Goal: Task Accomplishment & Management: Complete application form

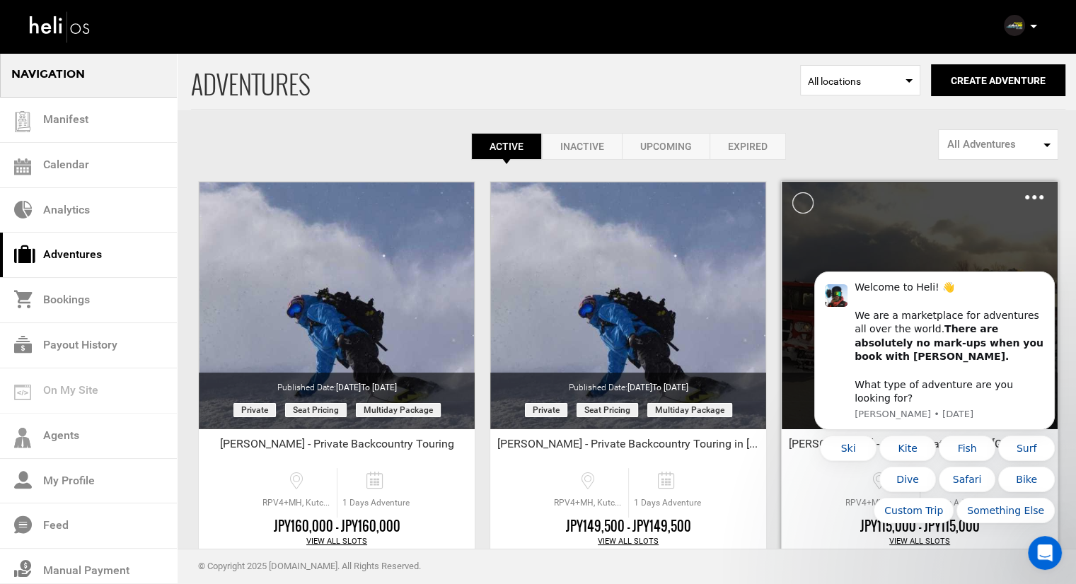
click at [1036, 197] on img at bounding box center [1034, 197] width 18 height 4
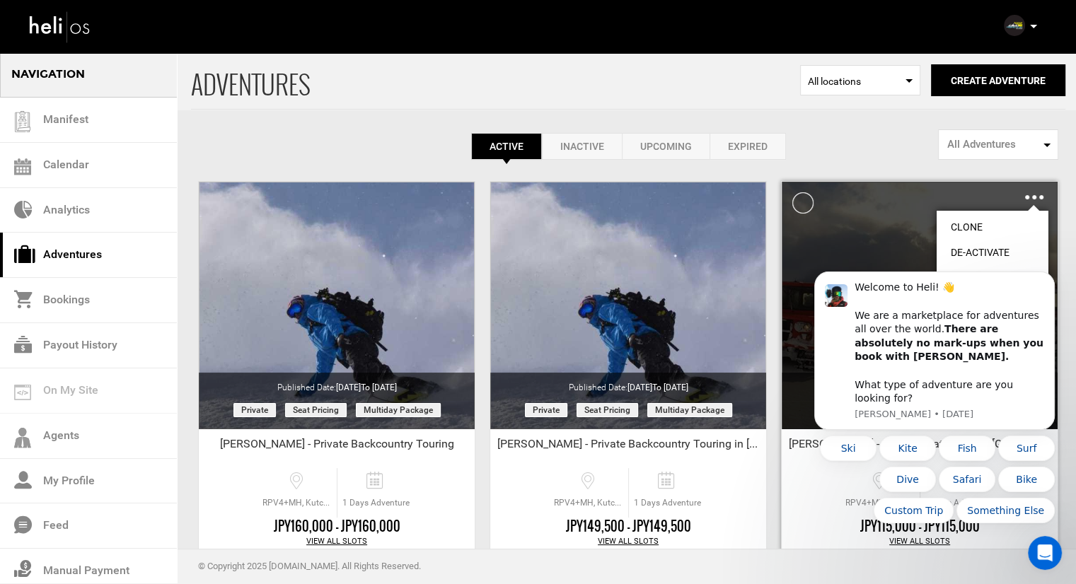
click at [989, 227] on link "Clone" at bounding box center [993, 226] width 112 height 25
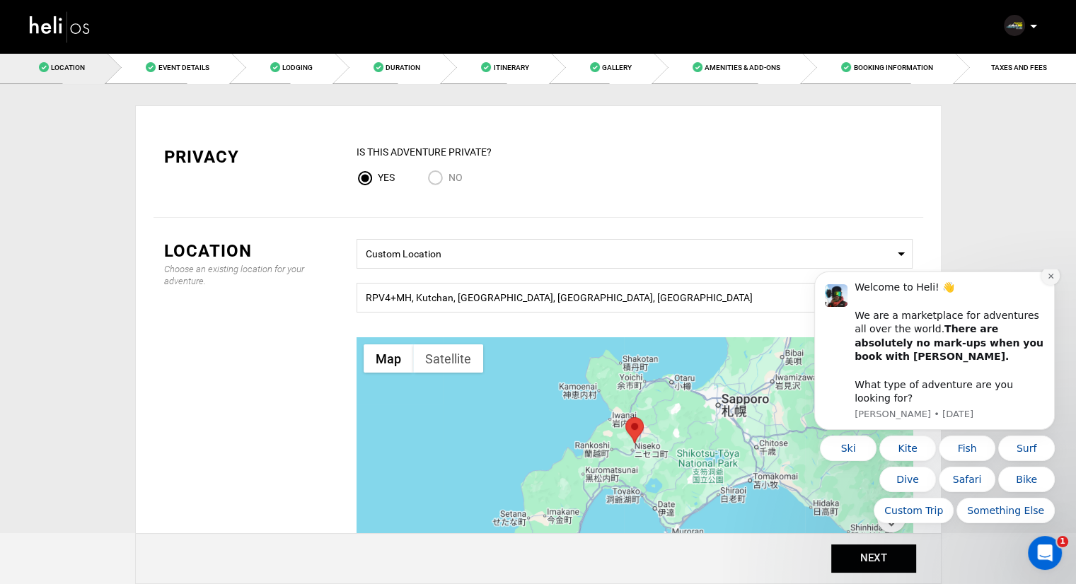
click at [1052, 280] on icon "Dismiss notification" at bounding box center [1051, 276] width 8 height 8
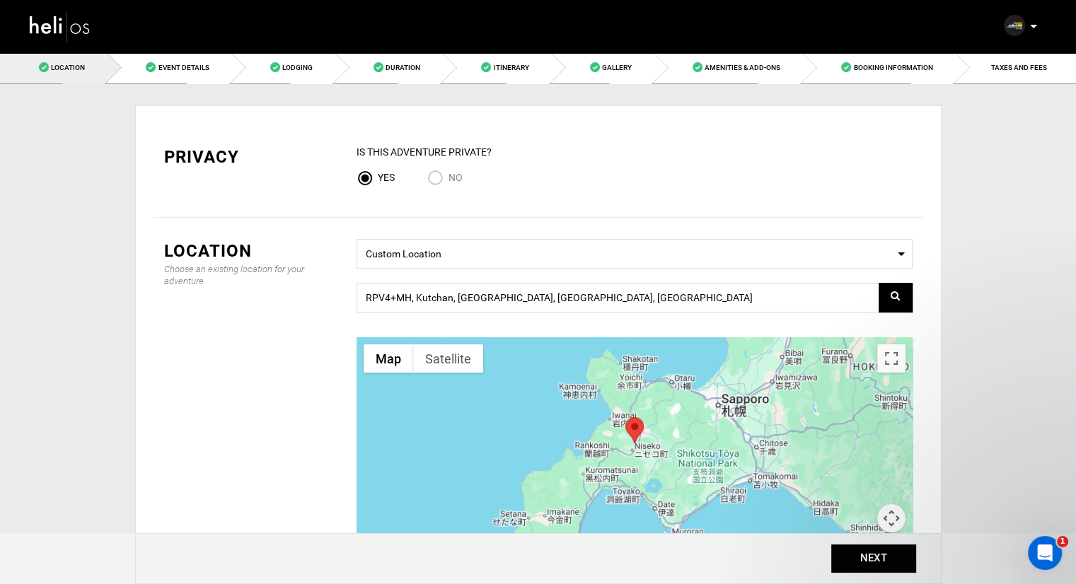
scroll to position [196, 0]
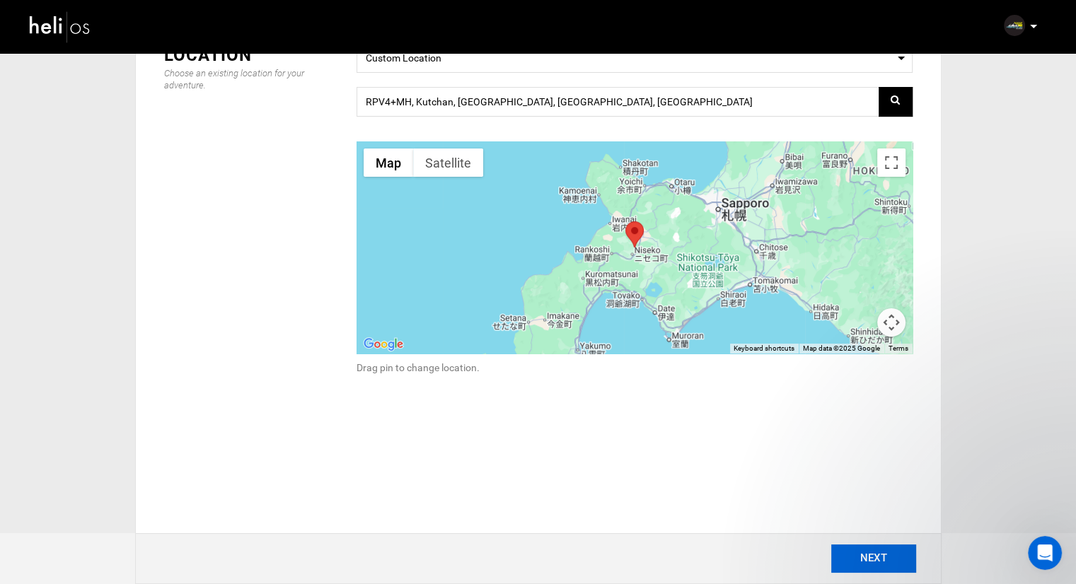
click at [858, 560] on button "NEXT" at bounding box center [873, 559] width 85 height 28
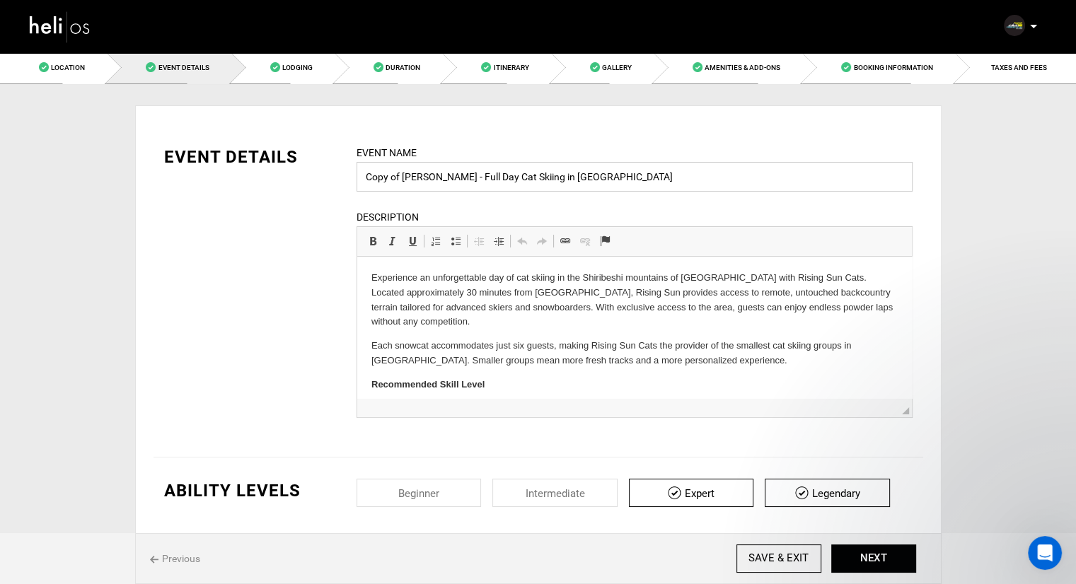
drag, startPoint x: 442, startPoint y: 176, endPoint x: 365, endPoint y: 175, distance: 77.1
click at [365, 175] on input "Copy of [PERSON_NAME] - Full Day Cat Skiing in [GEOGRAPHIC_DATA]" at bounding box center [635, 177] width 556 height 30
type input "[PERSON_NAME] - Full Day Cat Skiing in [GEOGRAPHIC_DATA]"
click at [859, 560] on button "NEXT" at bounding box center [873, 559] width 85 height 28
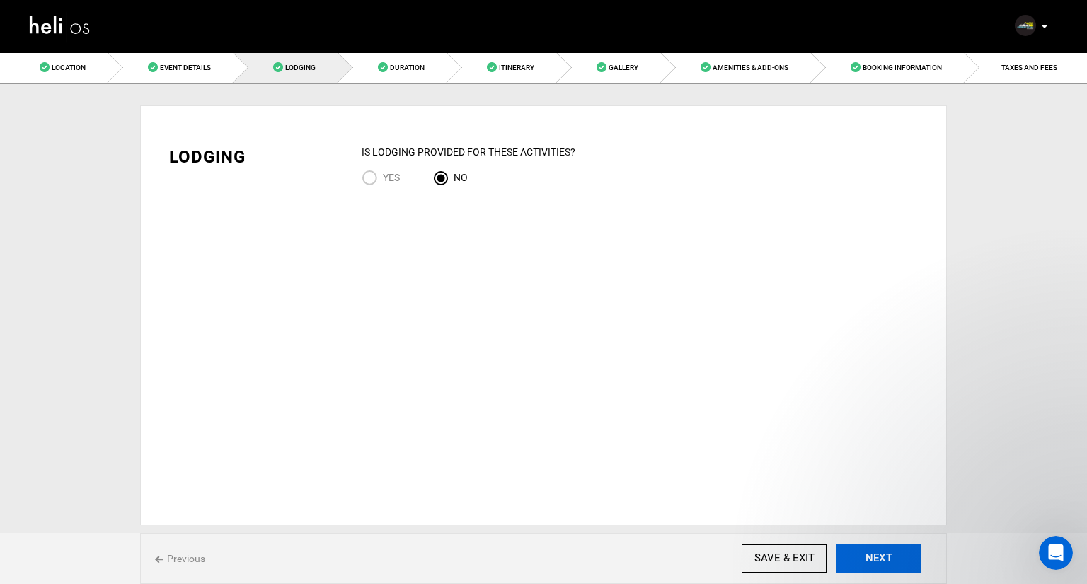
click at [859, 560] on button "NEXT" at bounding box center [878, 559] width 85 height 28
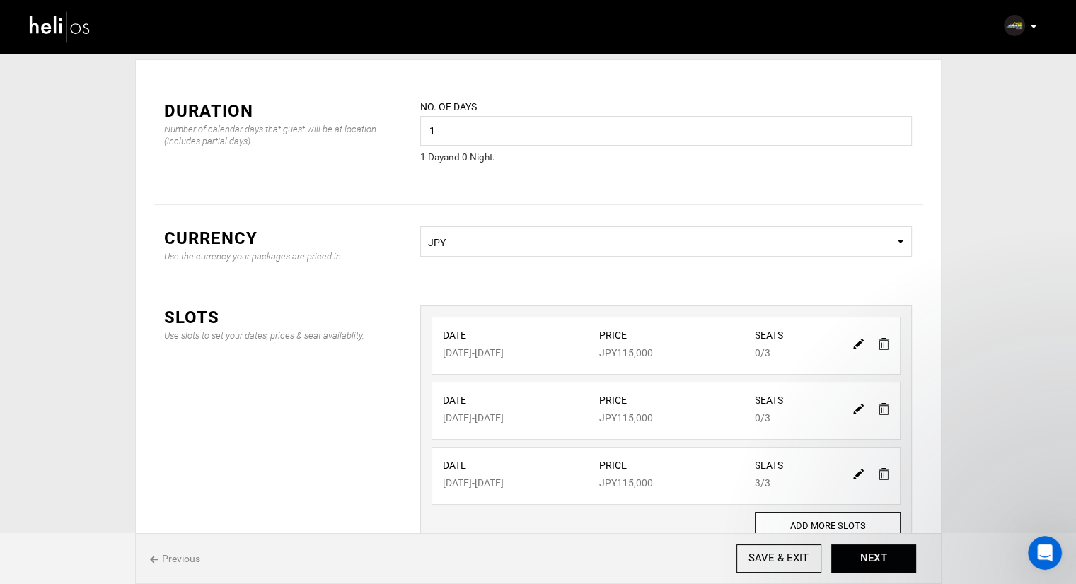
scroll to position [71, 0]
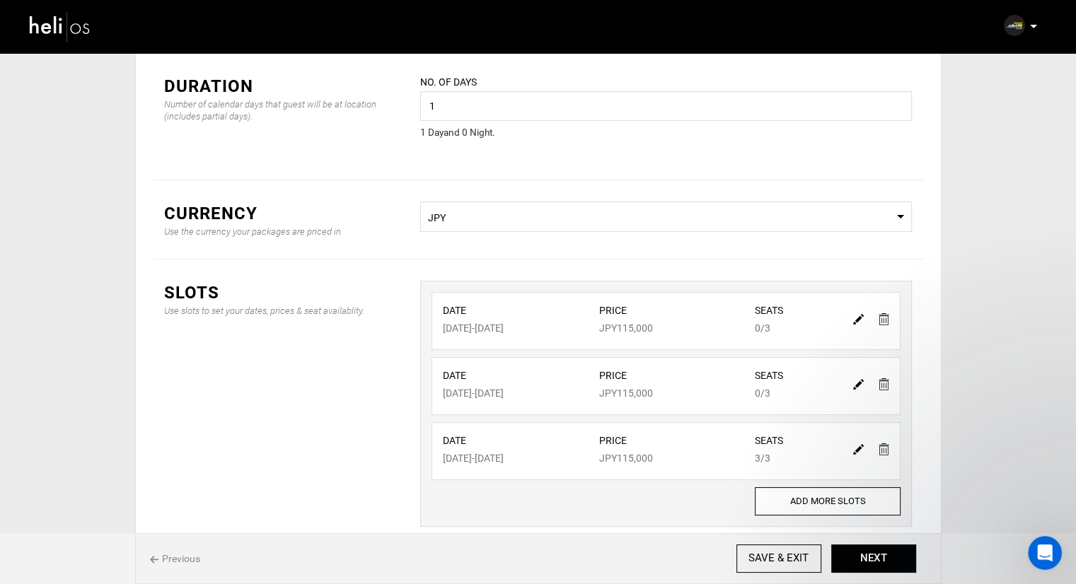
click at [884, 318] on img at bounding box center [884, 319] width 11 height 12
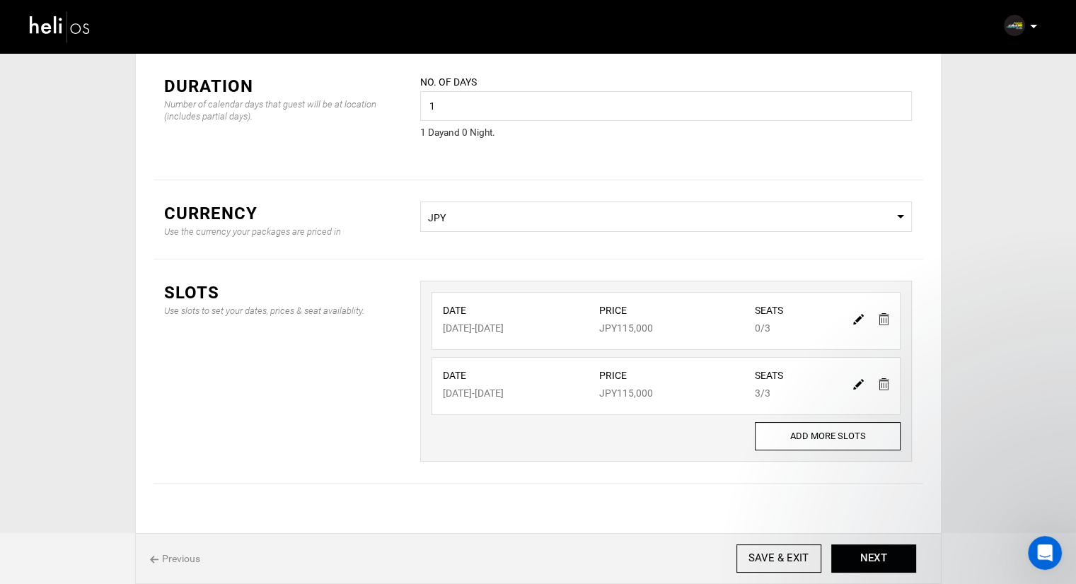
click at [884, 319] on img at bounding box center [884, 319] width 11 height 12
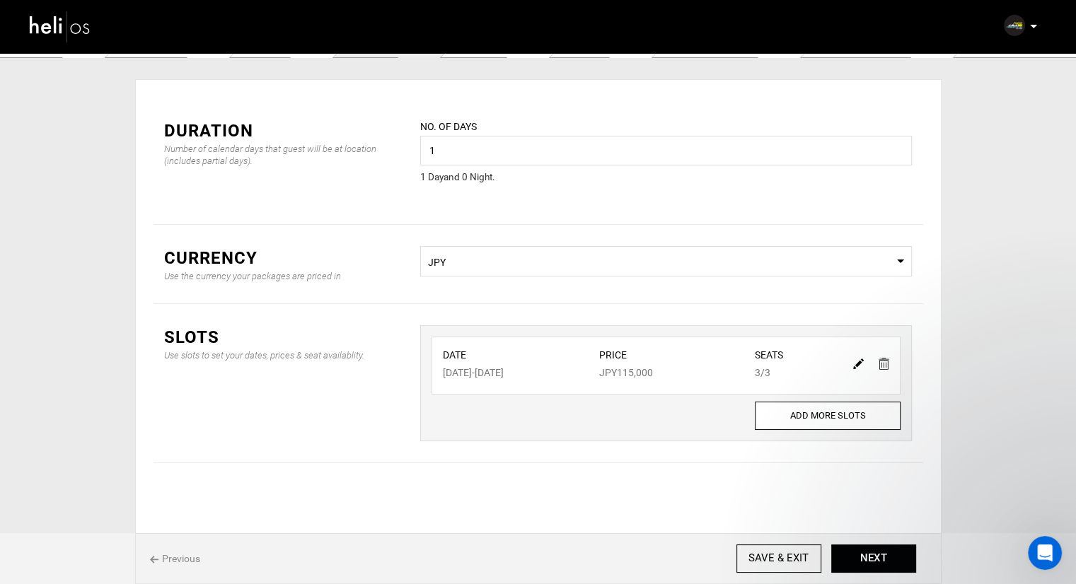
scroll to position [25, 0]
click at [857, 364] on img at bounding box center [858, 364] width 11 height 11
type input "[DATE]"
type input "115000"
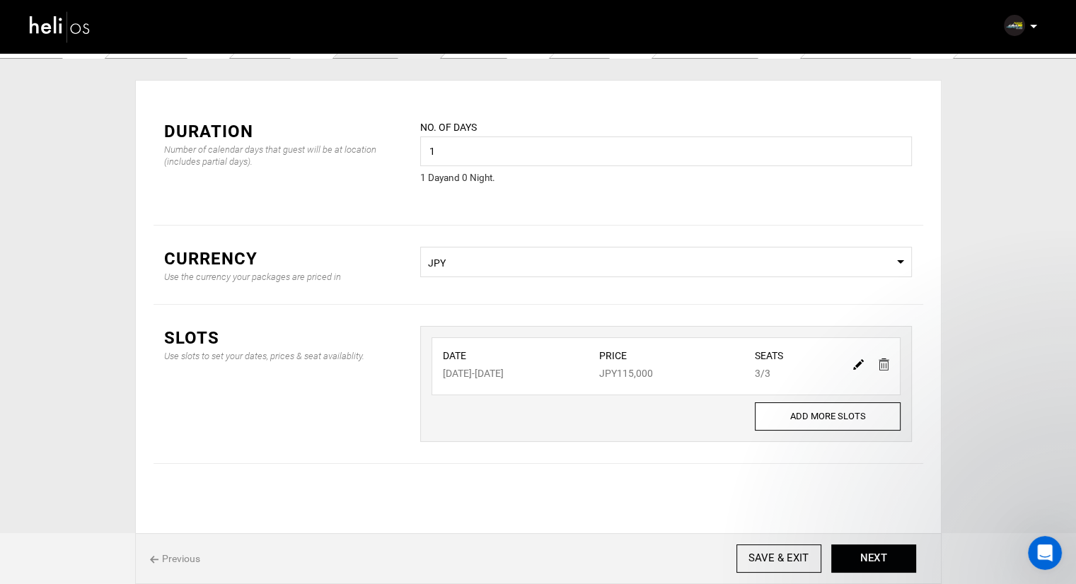
type input "3"
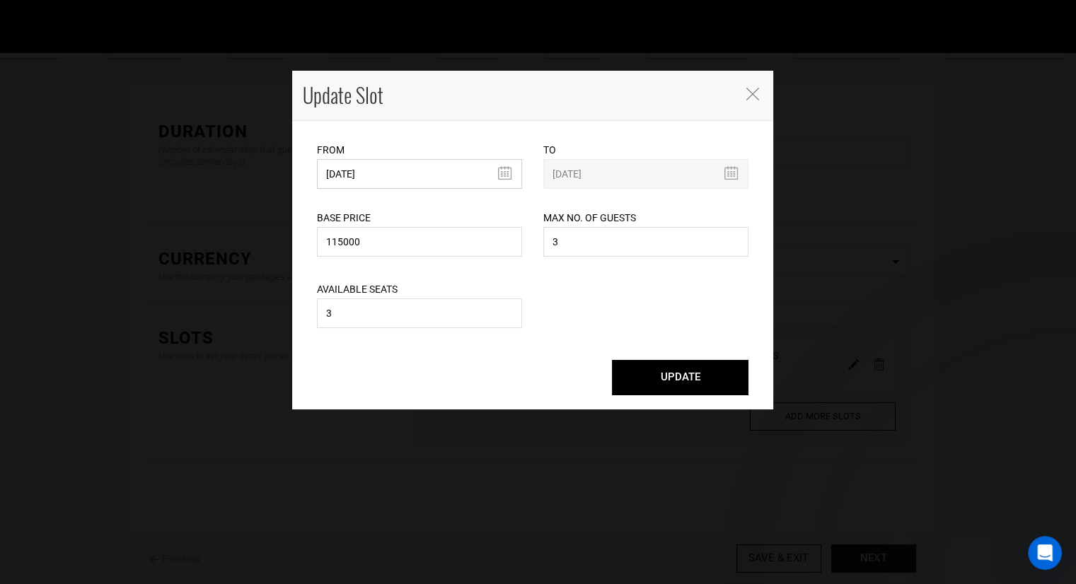
click at [437, 176] on input "[DATE]" at bounding box center [419, 174] width 205 height 30
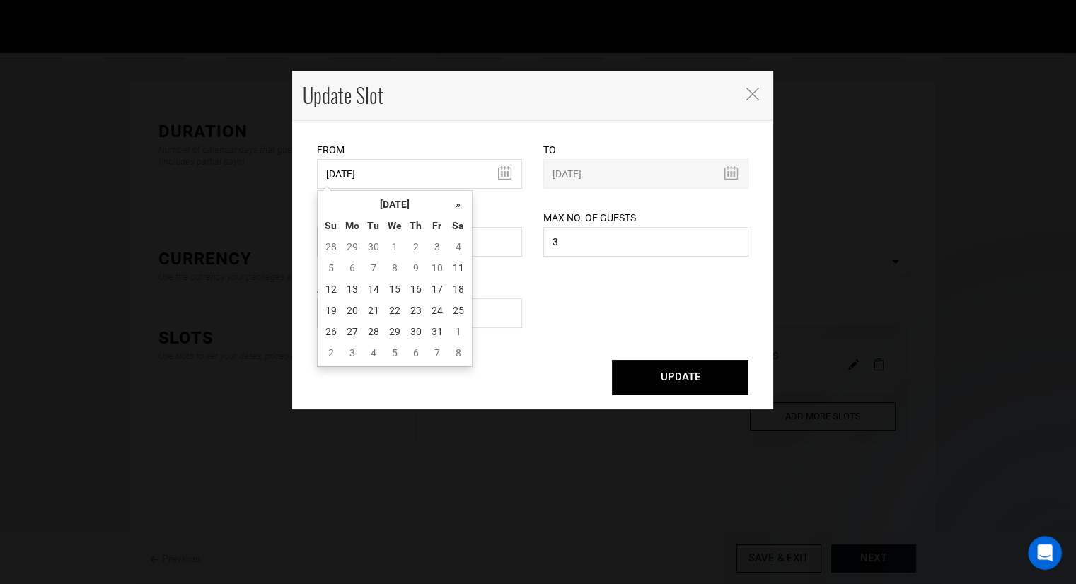
click at [414, 245] on td "2" at bounding box center [415, 246] width 21 height 21
click at [461, 207] on th "»" at bounding box center [458, 204] width 21 height 21
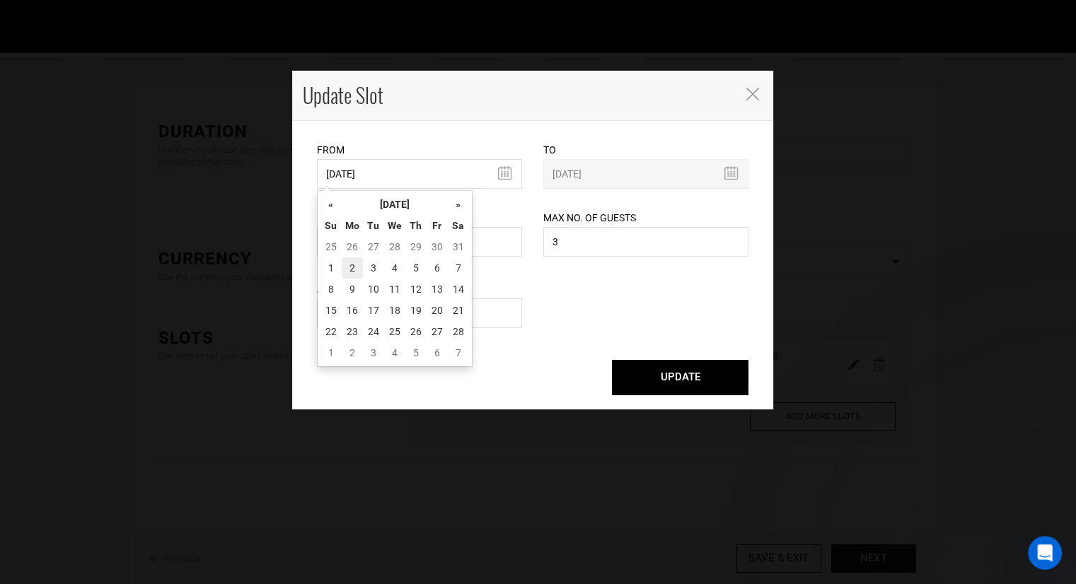
click at [355, 267] on td "2" at bounding box center [352, 267] width 21 height 21
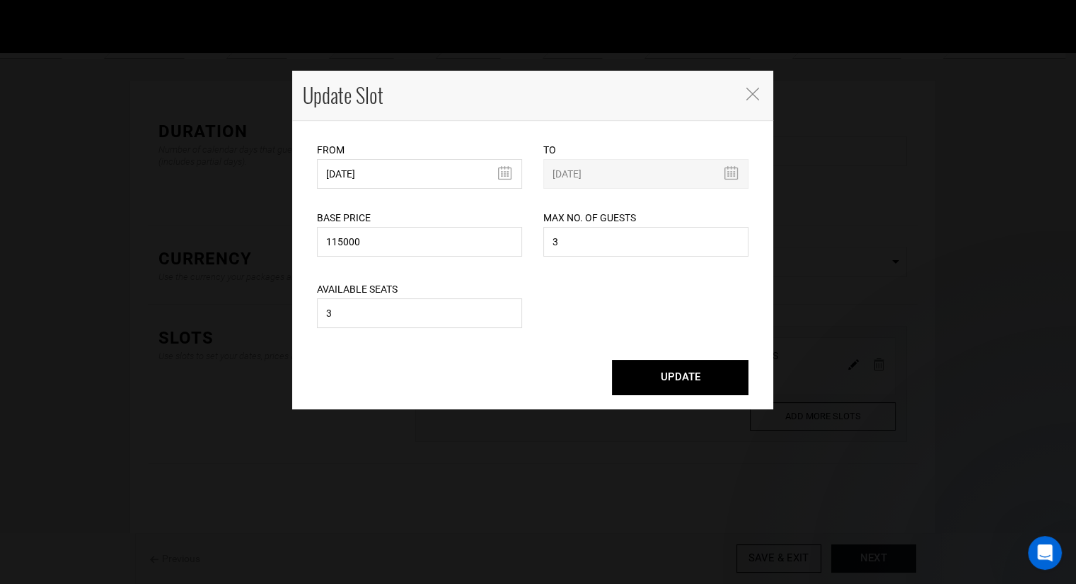
type input "[DATE]"
click at [388, 235] on input "115000" at bounding box center [419, 242] width 205 height 30
click at [584, 243] on input "3" at bounding box center [645, 242] width 205 height 30
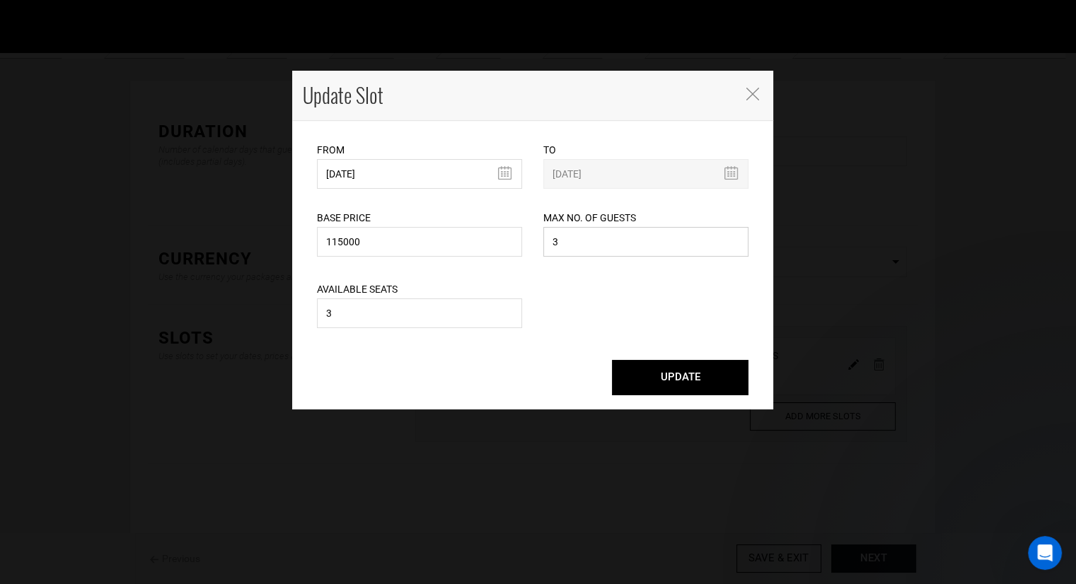
click at [584, 243] on input "3" at bounding box center [645, 242] width 205 height 30
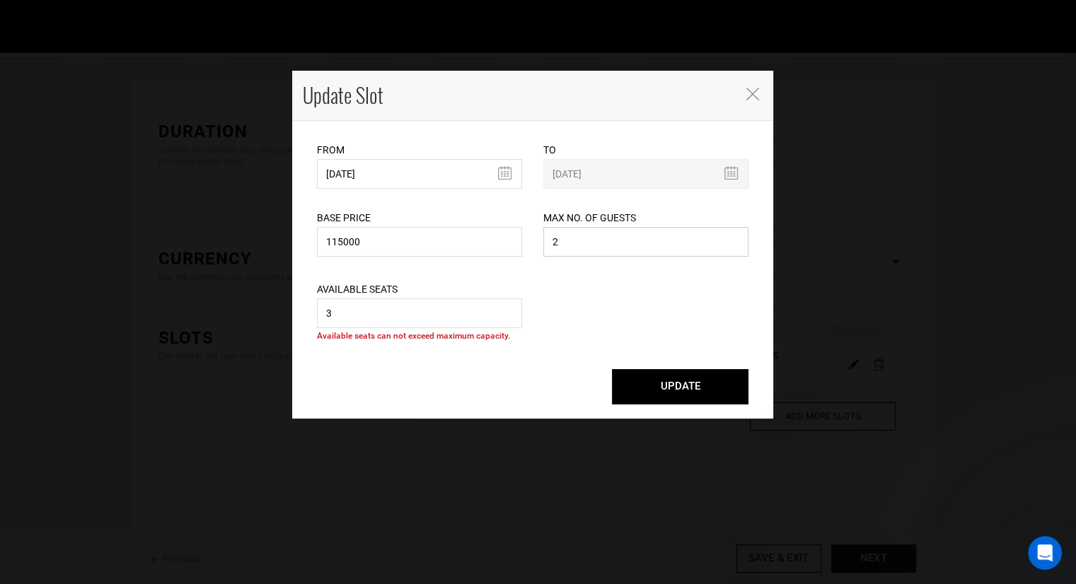
type input "2"
click at [444, 303] on input "3" at bounding box center [419, 314] width 205 height 30
click at [443, 303] on input "3" at bounding box center [419, 314] width 205 height 30
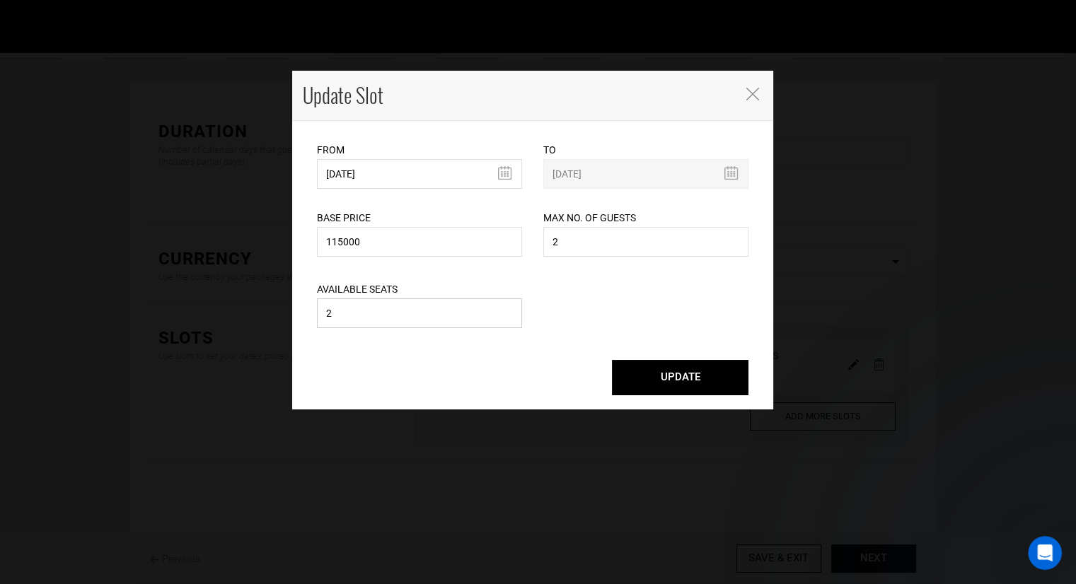
type input "2"
click at [644, 369] on button "UPDATE" at bounding box center [680, 377] width 137 height 35
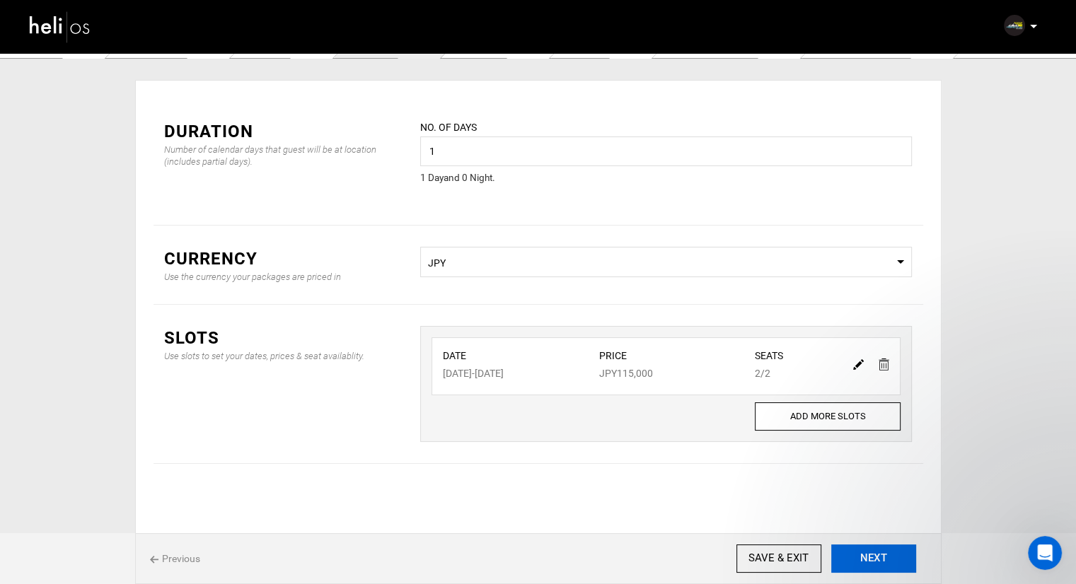
click at [863, 550] on button "NEXT" at bounding box center [873, 559] width 85 height 28
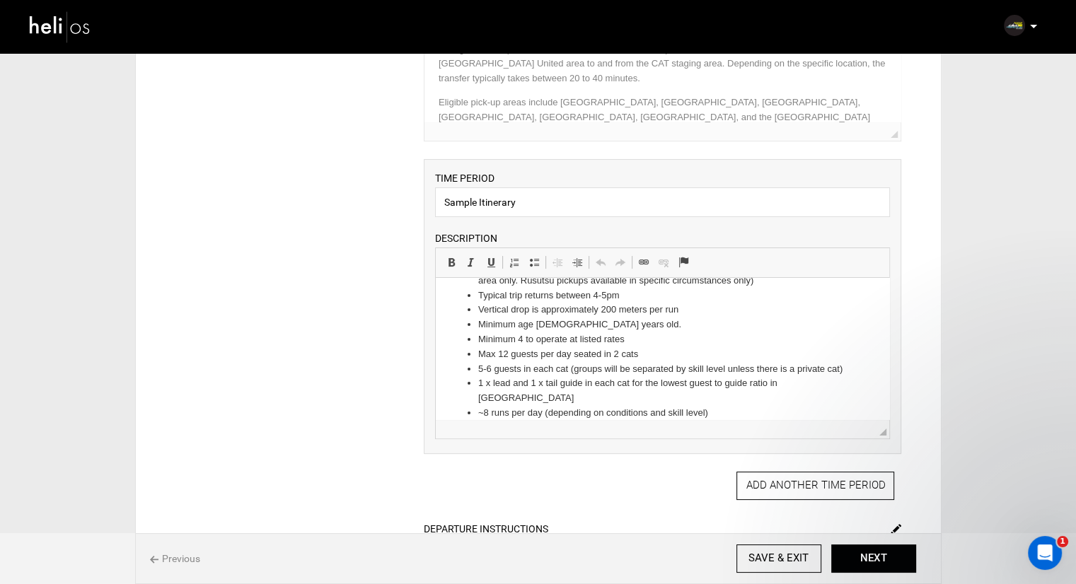
scroll to position [48, 0]
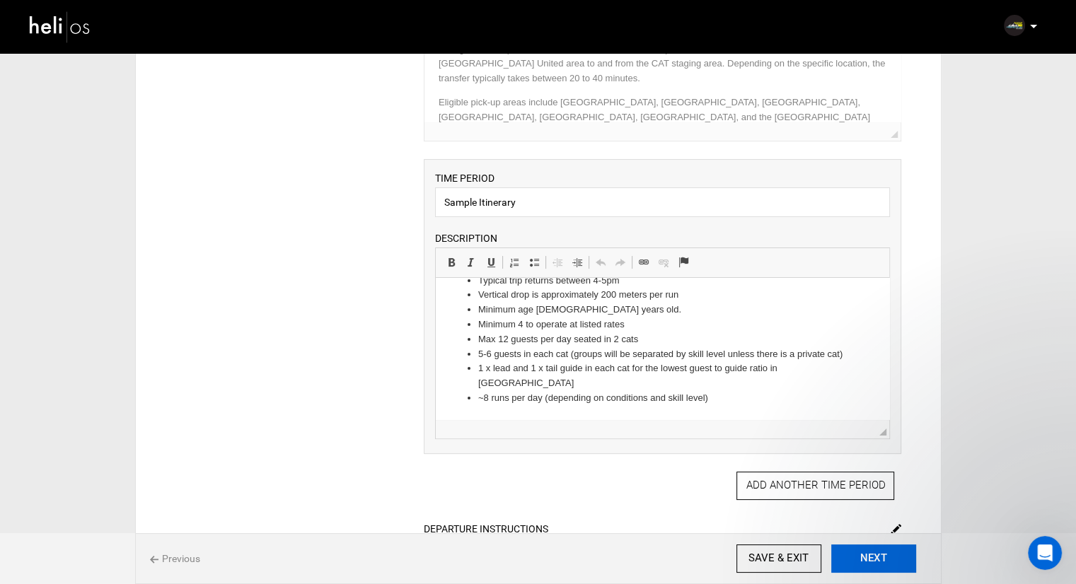
click at [903, 552] on button "NEXT" at bounding box center [873, 559] width 85 height 28
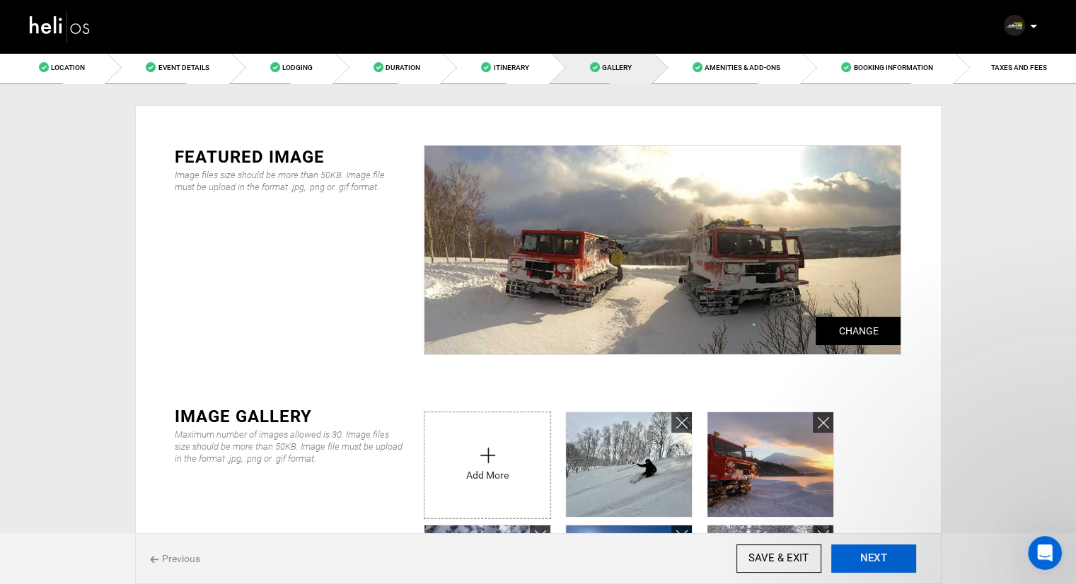
click at [866, 560] on button "NEXT" at bounding box center [873, 559] width 85 height 28
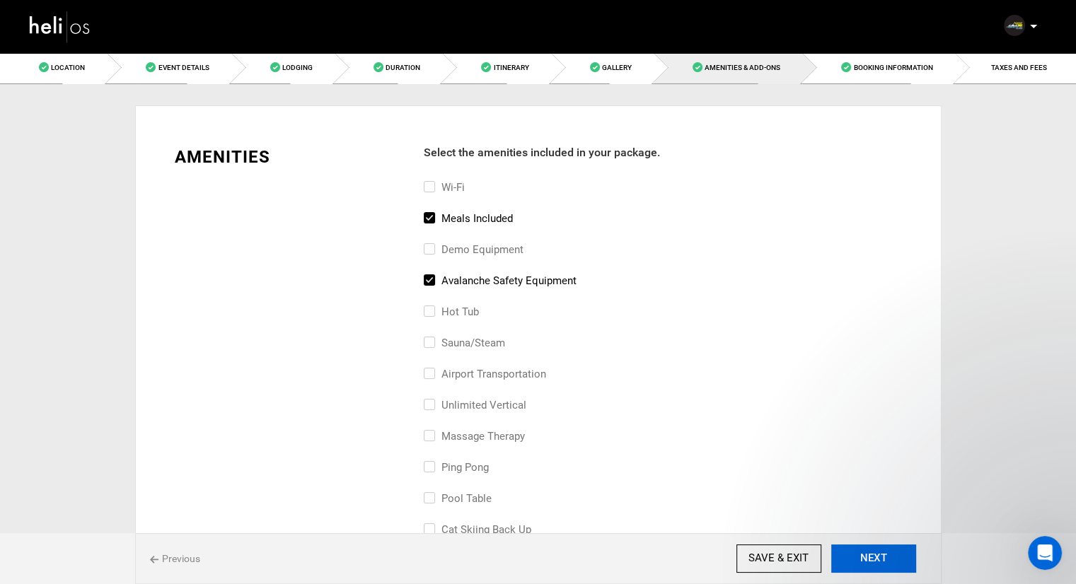
click at [866, 560] on button "NEXT" at bounding box center [873, 559] width 85 height 28
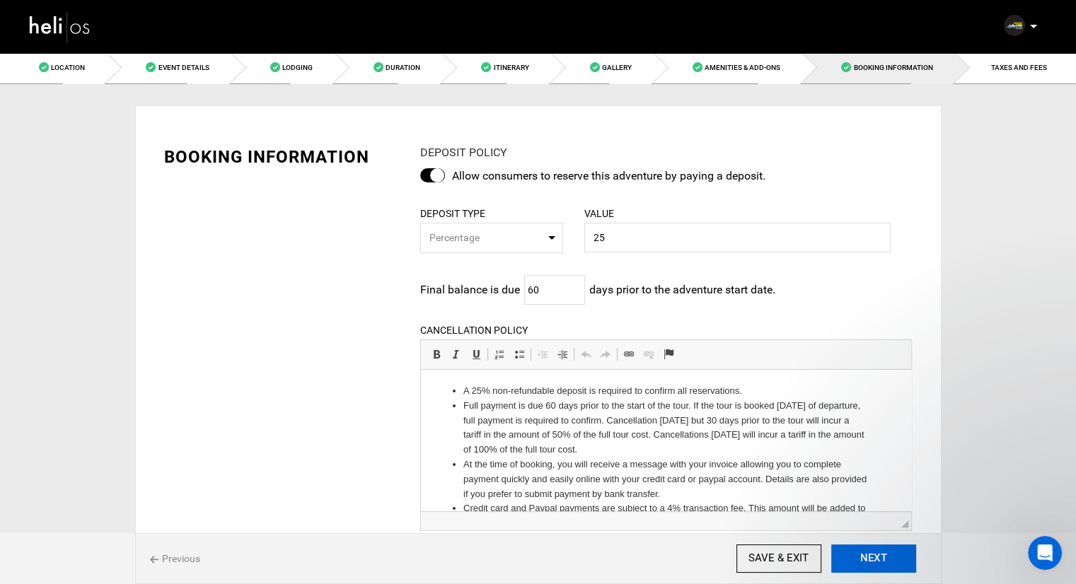
click at [871, 556] on button "NEXT" at bounding box center [873, 559] width 85 height 28
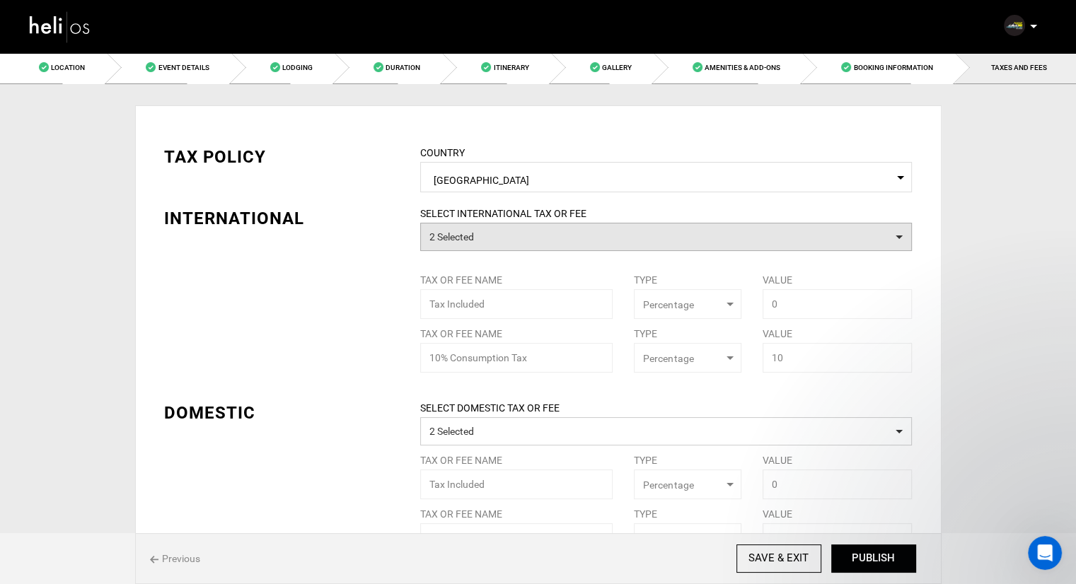
click at [621, 237] on button "2 Selected" at bounding box center [666, 237] width 492 height 28
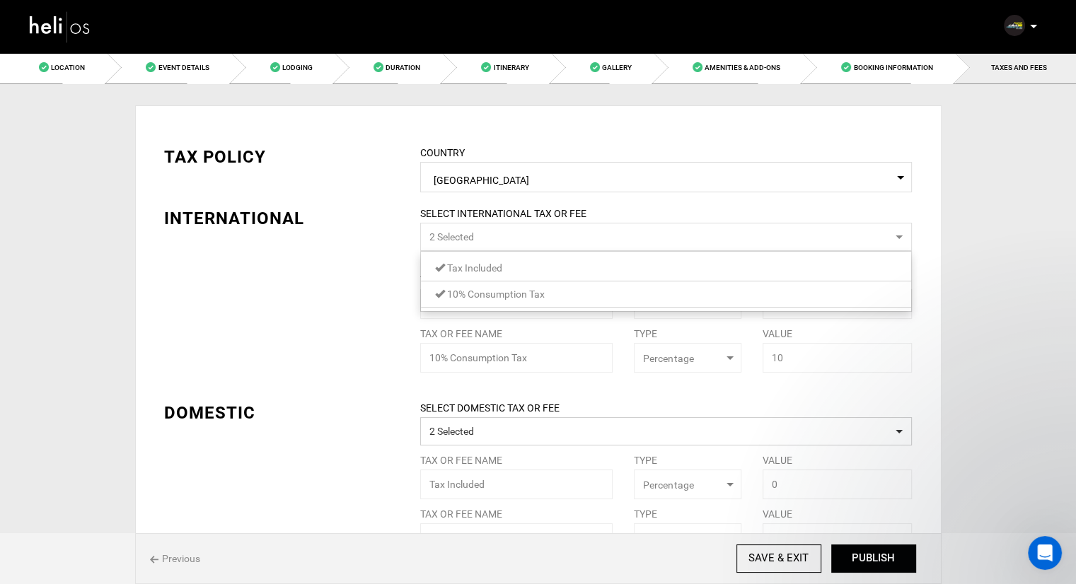
click at [456, 296] on span "10% Consumption Tax" at bounding box center [496, 294] width 98 height 11
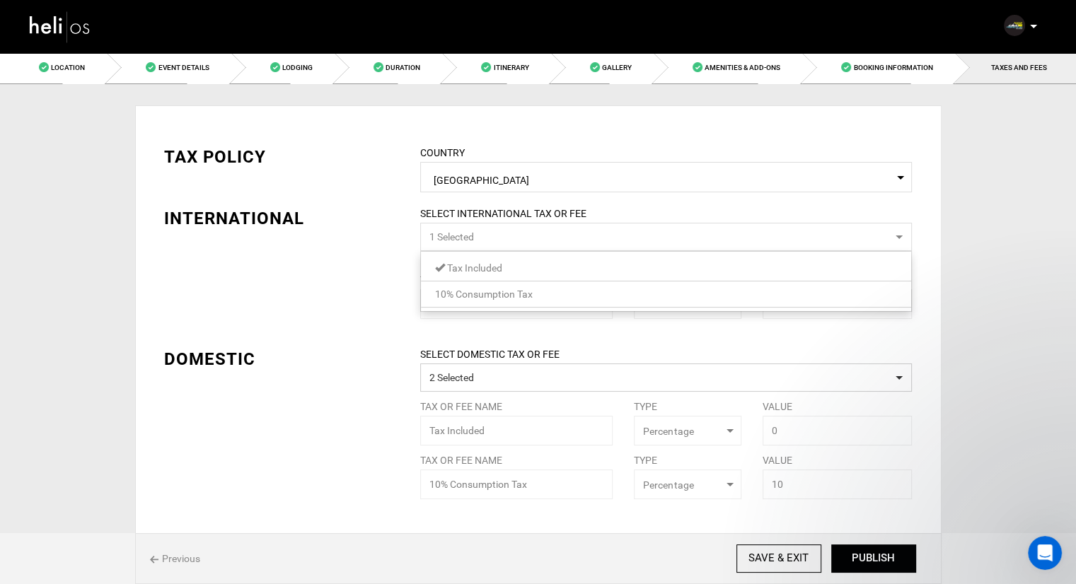
click at [378, 292] on div "TAX POLICY COUNTRY Select Country [GEOGRAPHIC_DATA] Please select a country. IN…" at bounding box center [539, 312] width 770 height 376
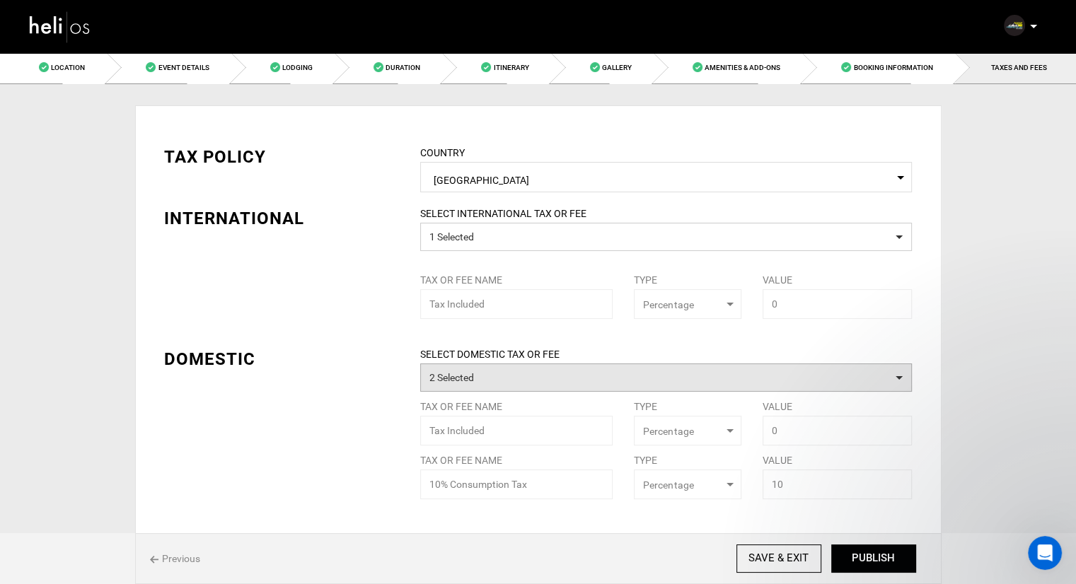
click at [454, 366] on button "2 Selected" at bounding box center [666, 378] width 492 height 28
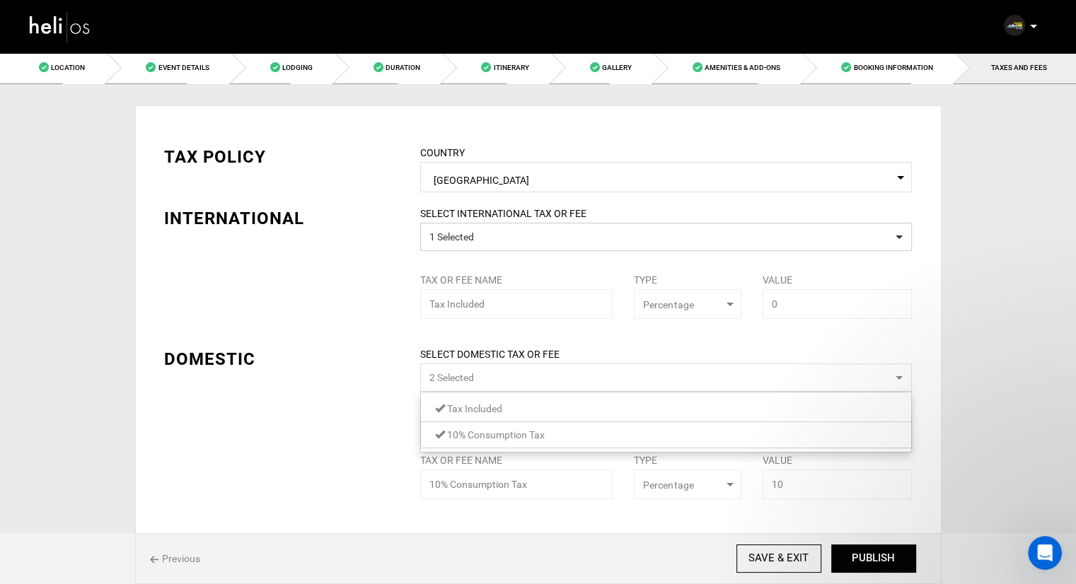
click at [473, 440] on span "10% Consumption Tax" at bounding box center [496, 434] width 98 height 11
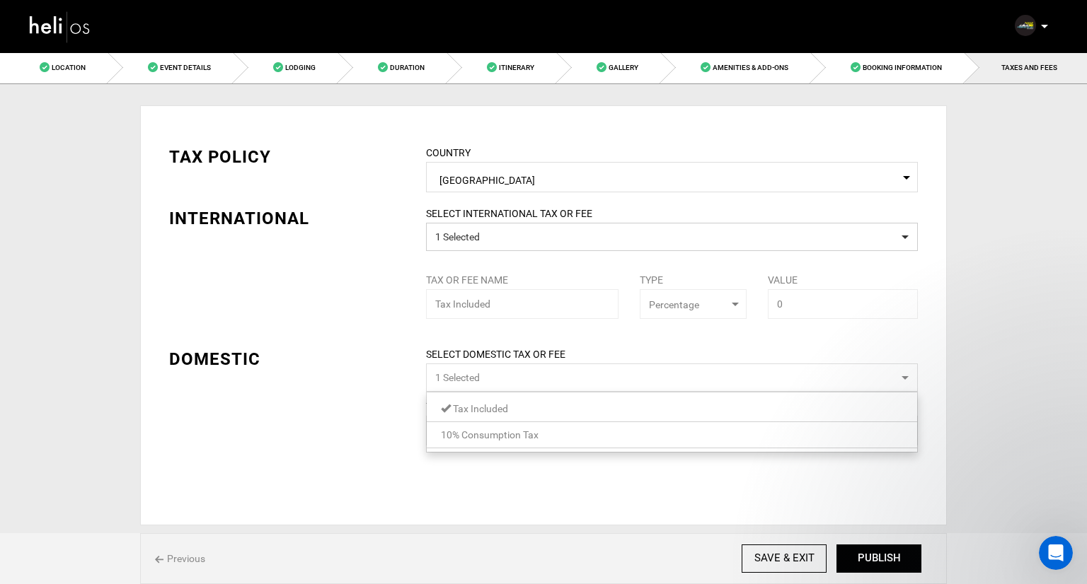
click at [360, 426] on div "TAX POLICY COUNTRY Select Country [GEOGRAPHIC_DATA] Please select a country. IN…" at bounding box center [543, 285] width 770 height 322
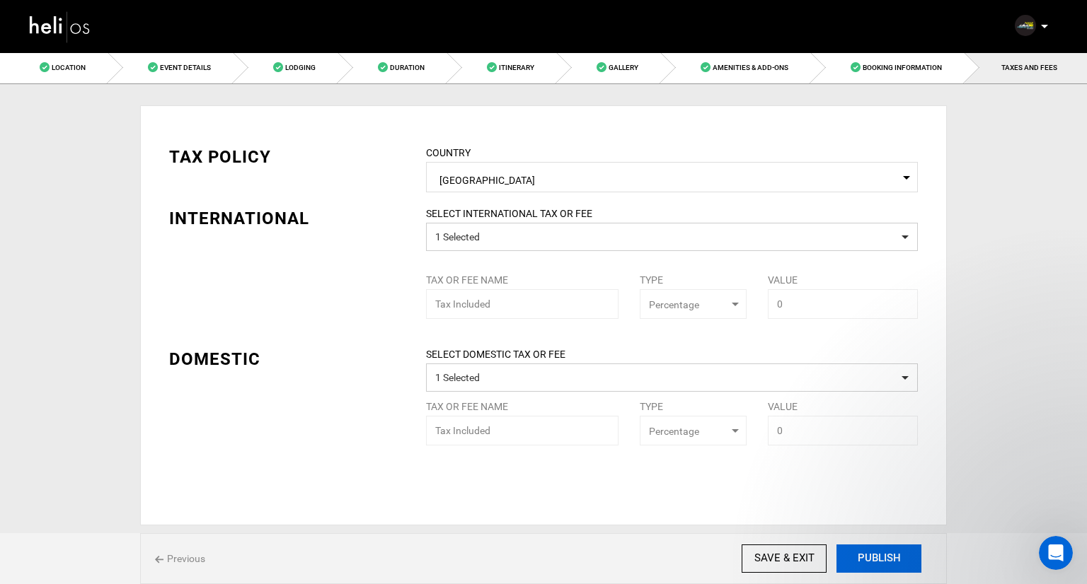
click at [888, 552] on button "PUBLISH" at bounding box center [878, 559] width 85 height 28
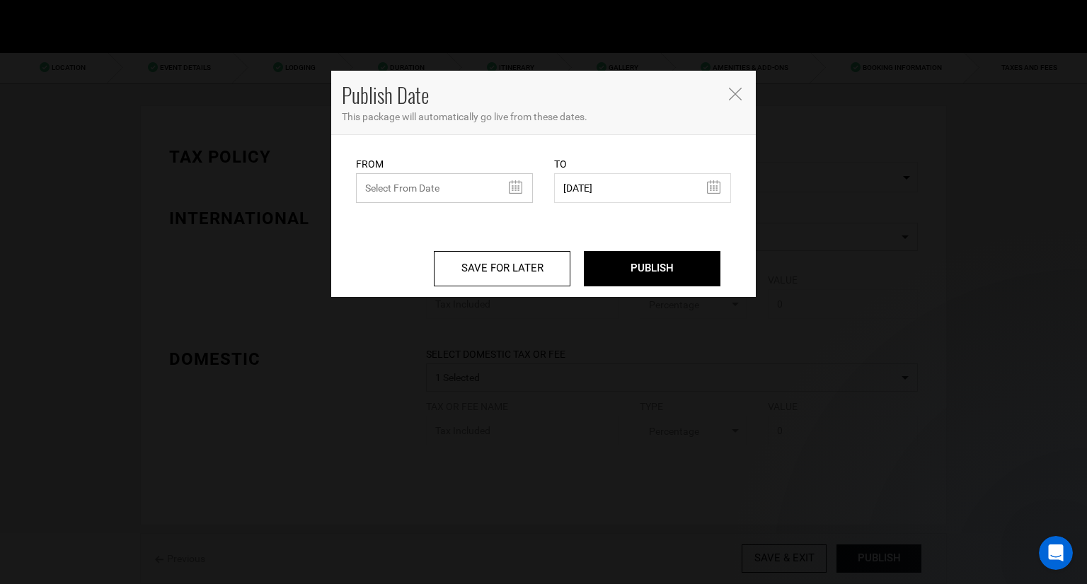
click at [519, 192] on input "text" at bounding box center [444, 188] width 177 height 30
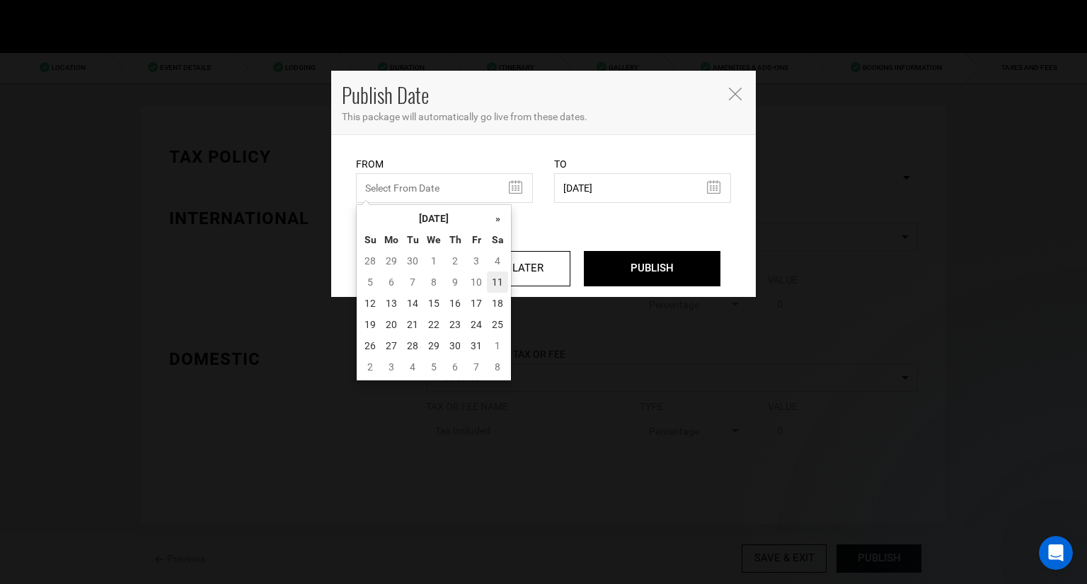
click at [496, 283] on td "11" at bounding box center [497, 282] width 21 height 21
type input "[DATE]"
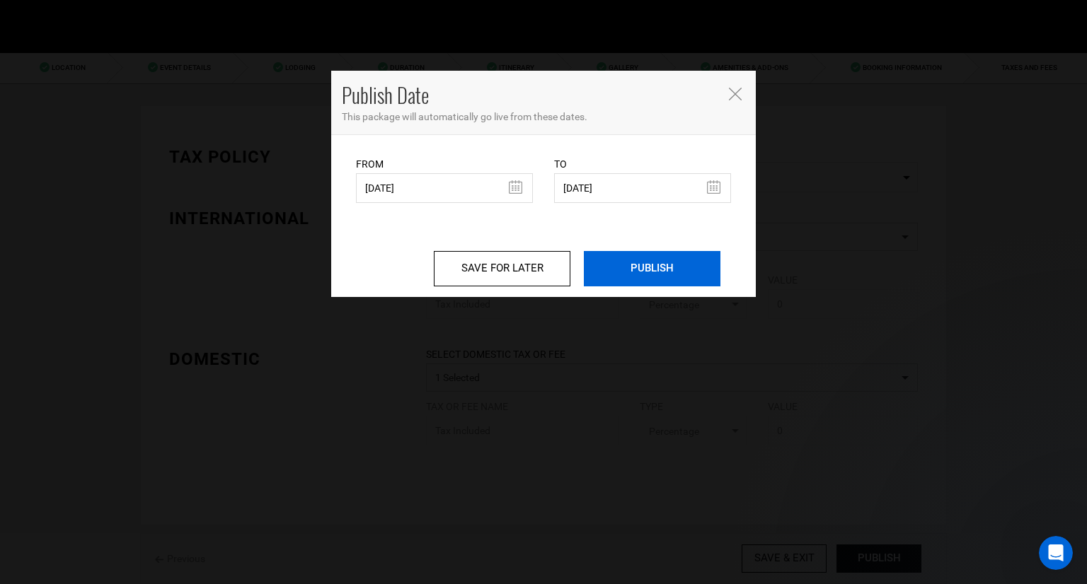
click at [639, 269] on input "PUBLISH" at bounding box center [652, 268] width 137 height 35
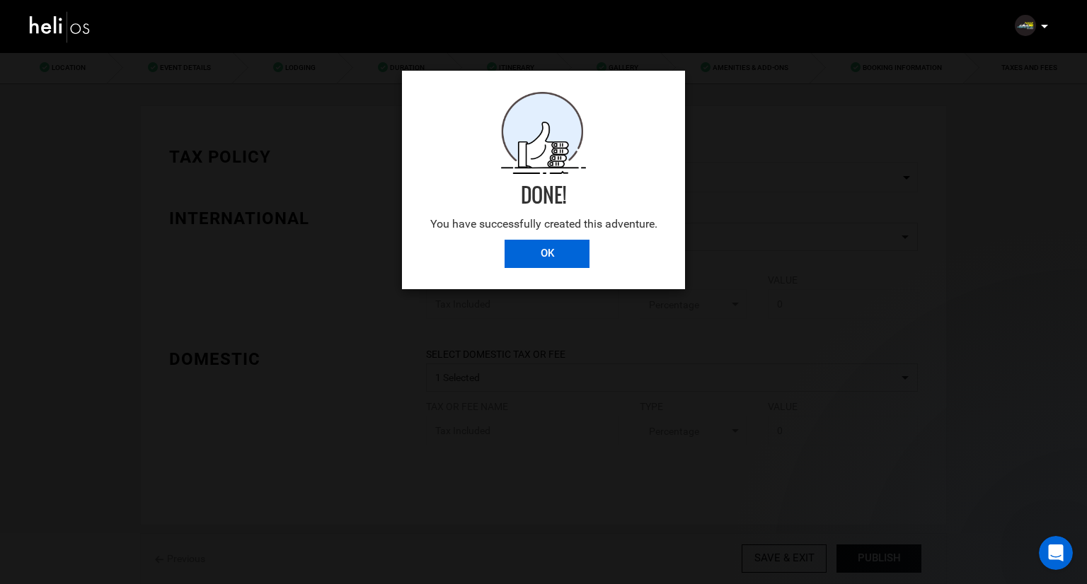
click at [549, 257] on input "OK" at bounding box center [546, 254] width 85 height 28
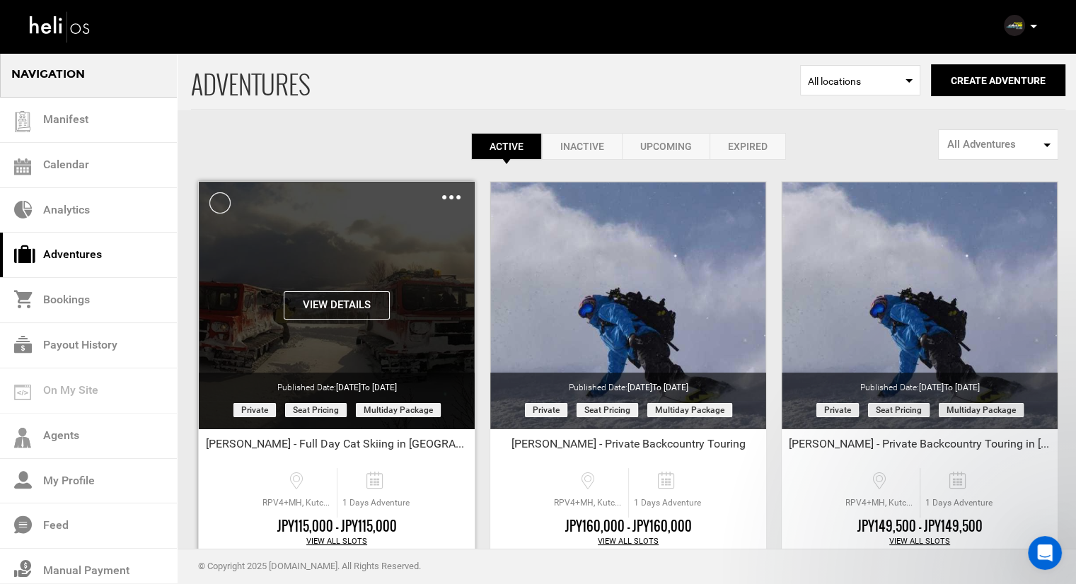
click at [454, 196] on img at bounding box center [451, 197] width 18 height 4
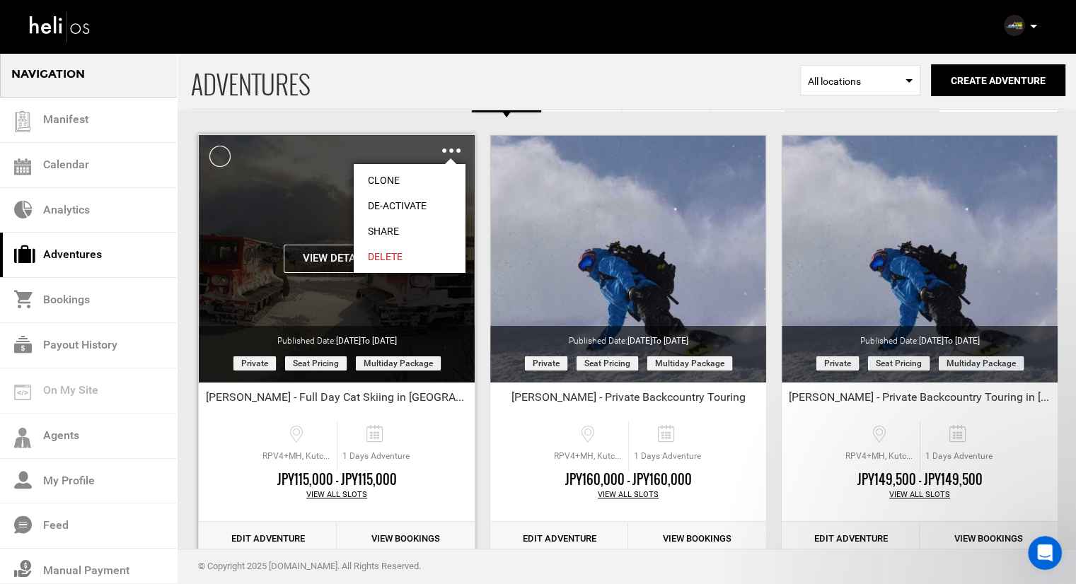
scroll to position [71, 0]
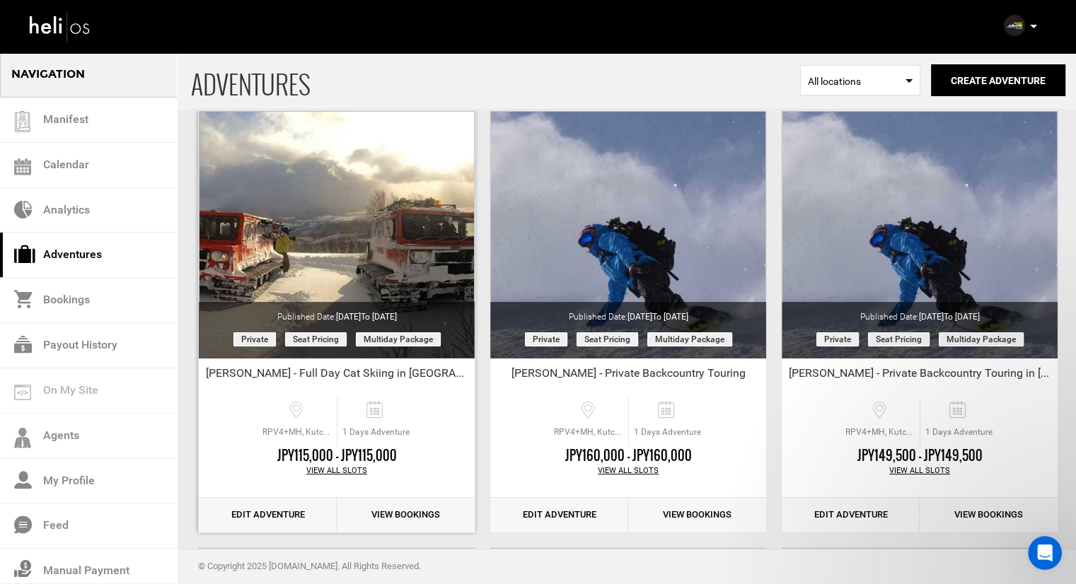
click at [301, 519] on link "Edit Adventure" at bounding box center [268, 515] width 138 height 35
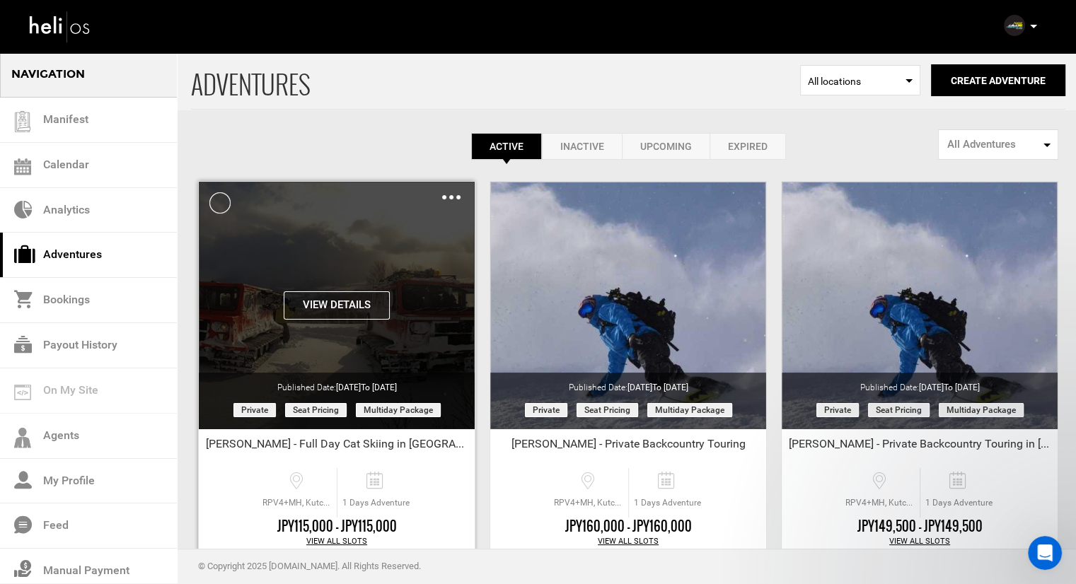
click at [450, 193] on div "Clone De-Activate Share Delete" at bounding box center [451, 197] width 18 height 16
click at [450, 198] on img at bounding box center [451, 197] width 18 height 4
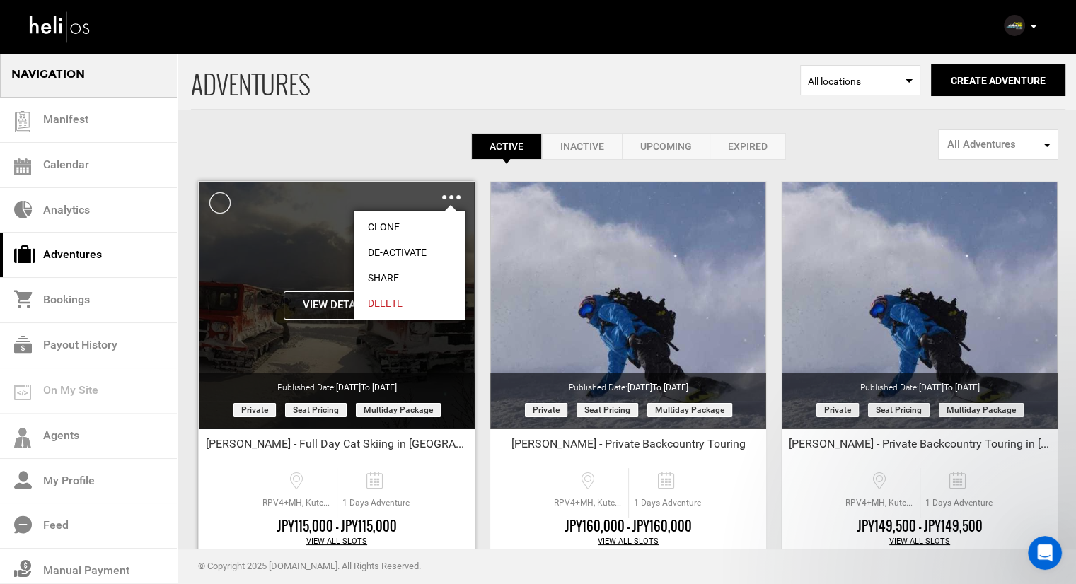
click at [398, 274] on link "Share" at bounding box center [410, 277] width 112 height 25
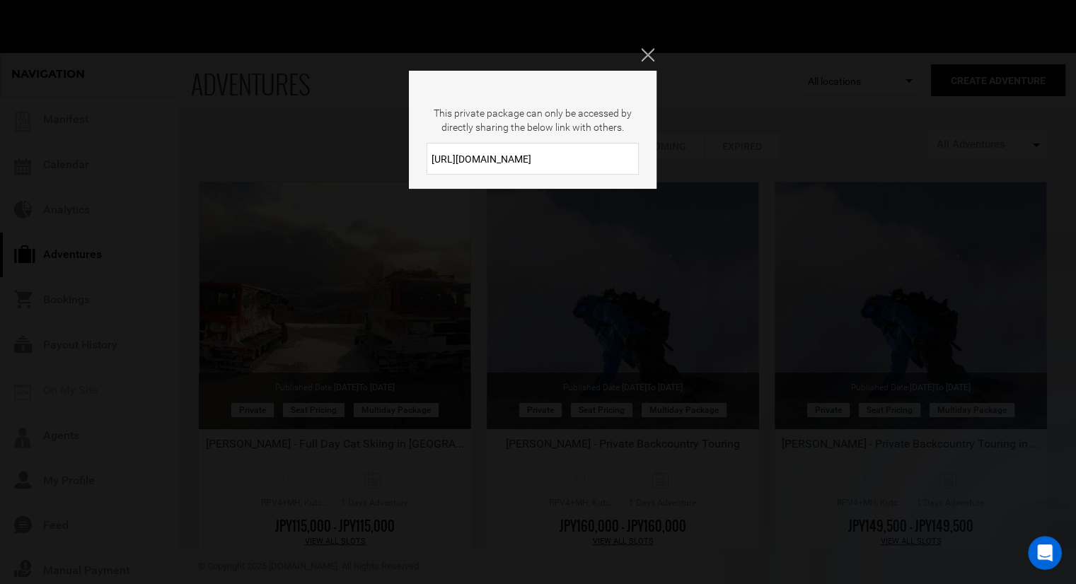
click at [474, 158] on input "[URL][DOMAIN_NAME]" at bounding box center [533, 159] width 212 height 32
